Goal: Navigation & Orientation: Find specific page/section

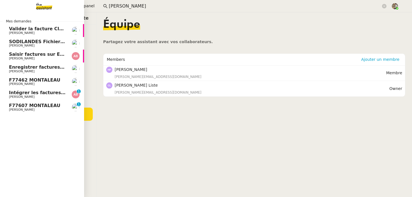
click at [14, 93] on span "Intégrer les factures dans ENERGYTRACK" at bounding box center [61, 92] width 104 height 5
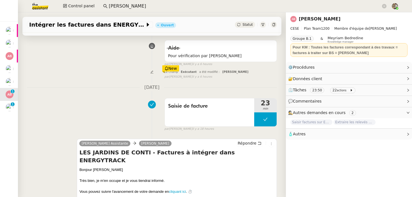
scroll to position [38, 0]
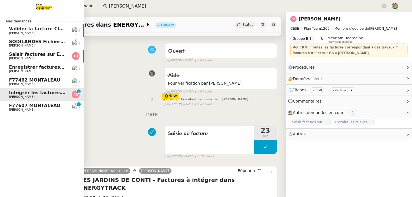
click at [21, 108] on span "[PERSON_NAME]" at bounding box center [22, 110] width 26 height 4
